Goal: Information Seeking & Learning: Learn about a topic

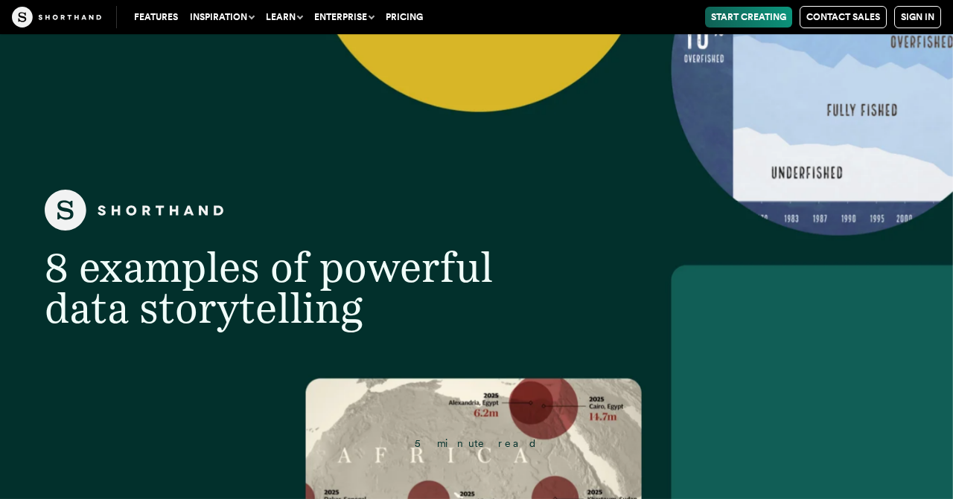
click at [435, 401] on header "8 examples of powerful data storytelling 5 minute read" at bounding box center [476, 266] width 953 height 465
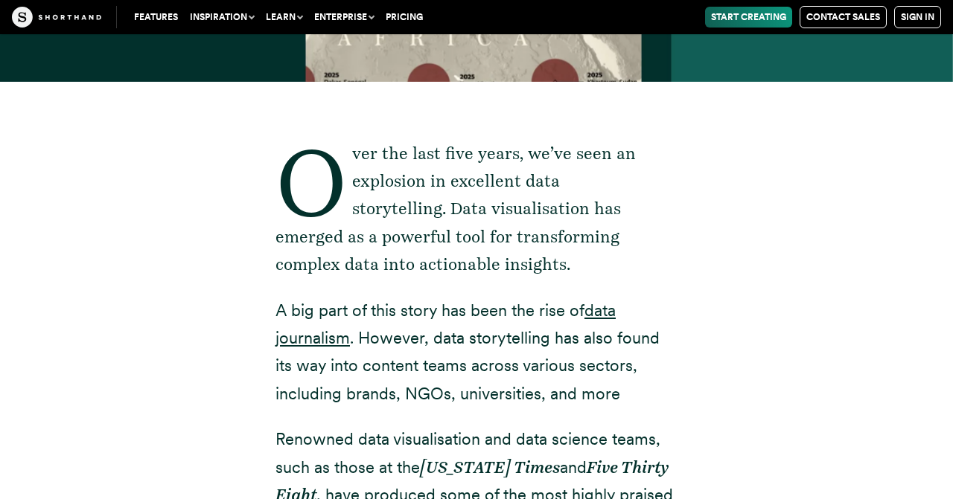
scroll to position [418, 0]
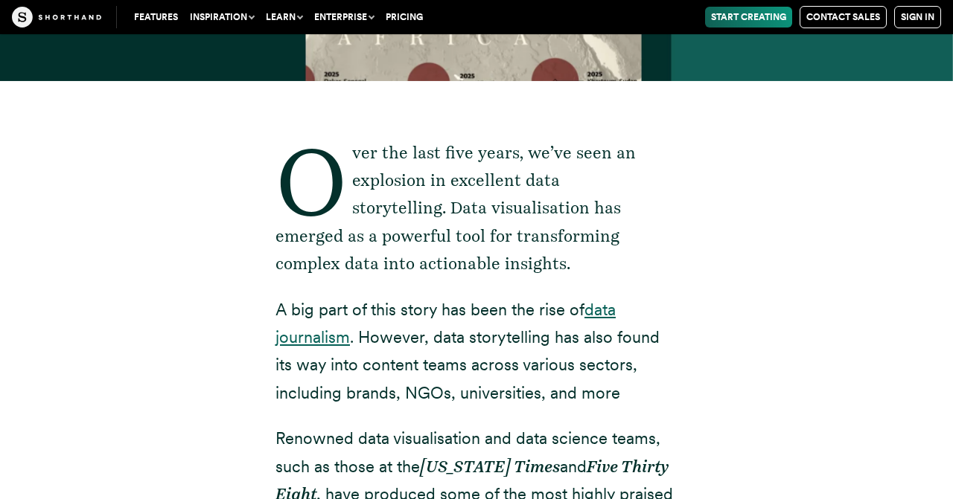
click at [603, 313] on link "data journalism" at bounding box center [445, 323] width 340 height 47
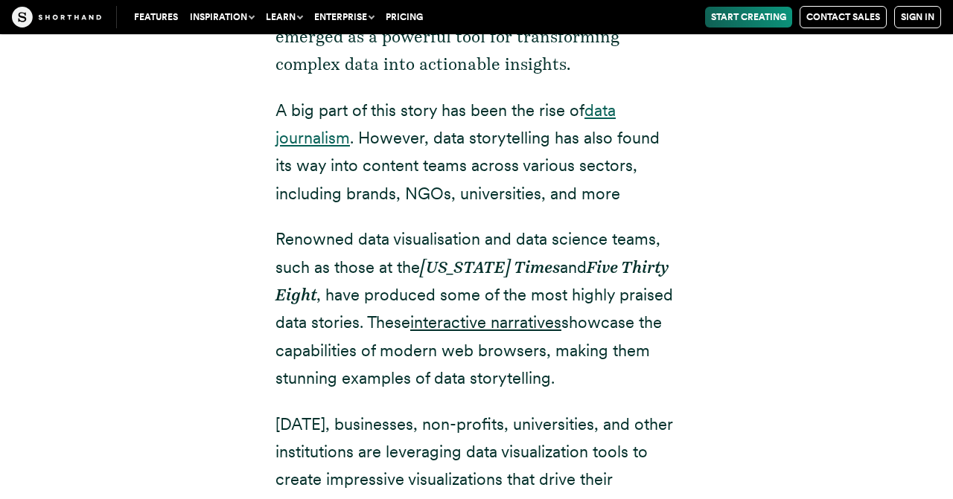
scroll to position [622, 0]
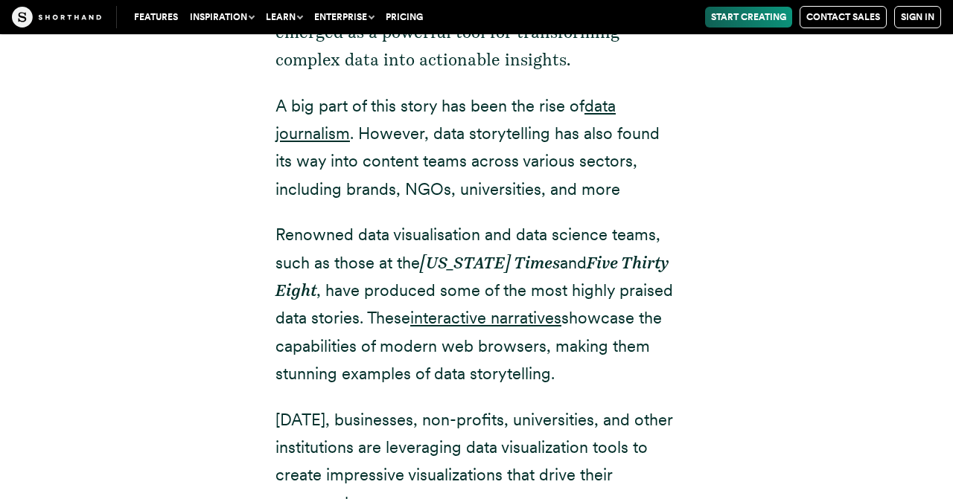
click at [655, 170] on p "A big part of this story has been the rise of data journalism . However, data s…" at bounding box center [476, 148] width 402 height 112
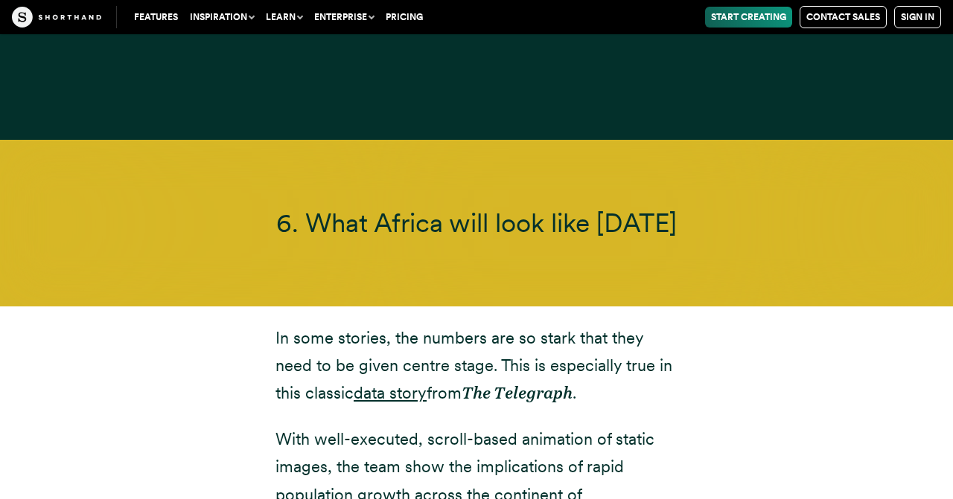
scroll to position [12421, 0]
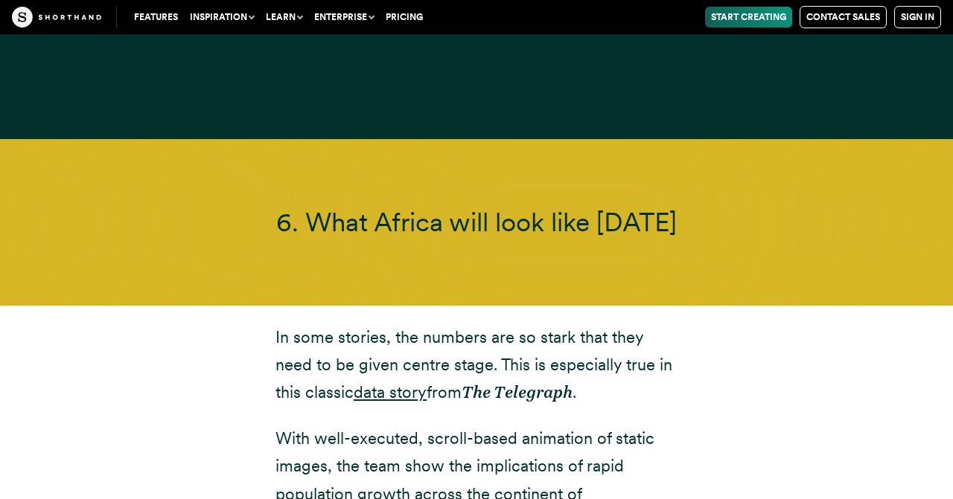
click at [456, 324] on p "In some stories, the numbers are so [PERSON_NAME] that they need to be given ce…" at bounding box center [476, 365] width 402 height 83
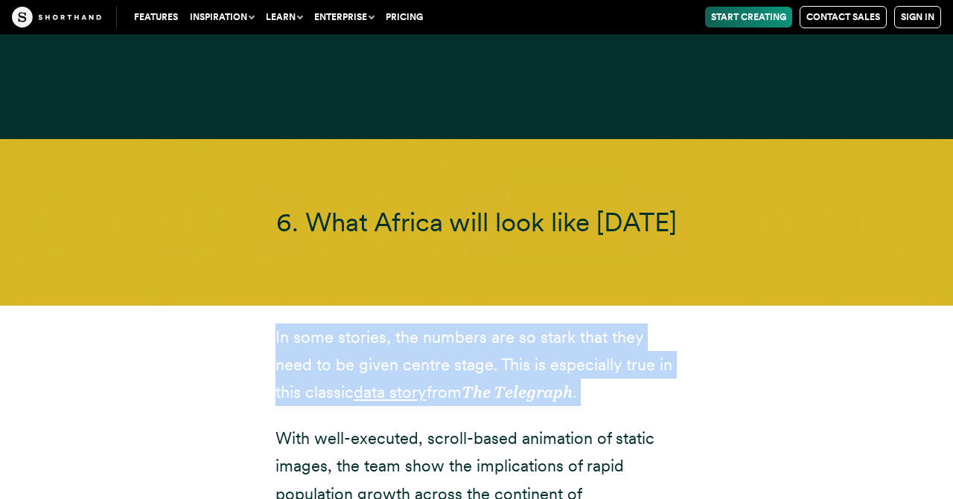
click at [456, 324] on p "In some stories, the numbers are so [PERSON_NAME] that they need to be given ce…" at bounding box center [476, 365] width 402 height 83
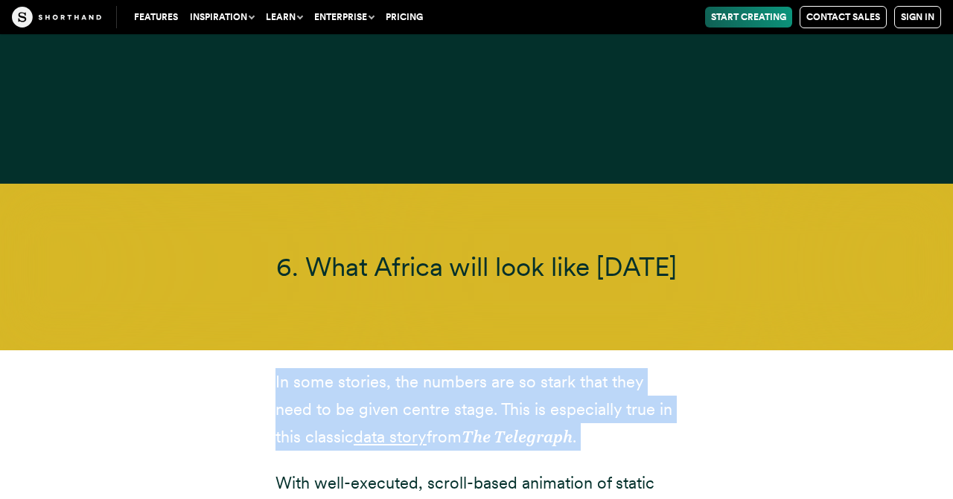
scroll to position [12377, 0]
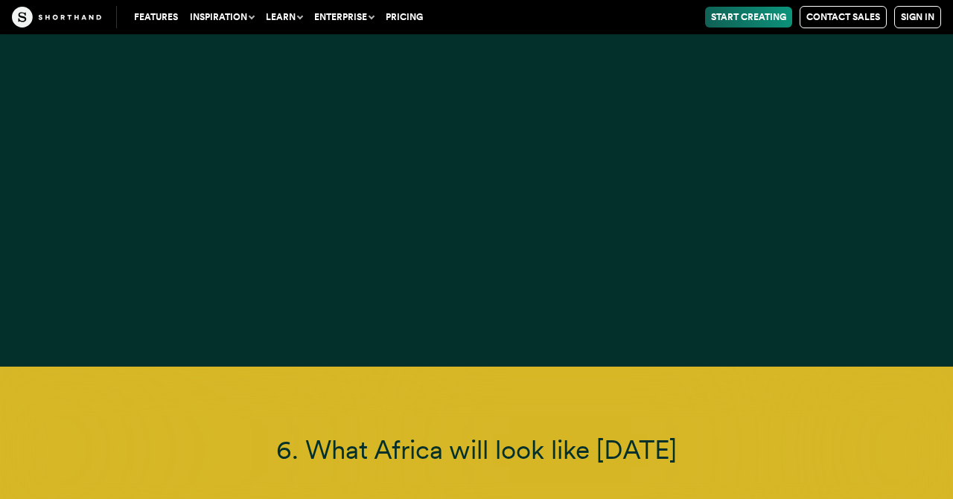
scroll to position [12191, 0]
